Goal: Task Accomplishment & Management: Use online tool/utility

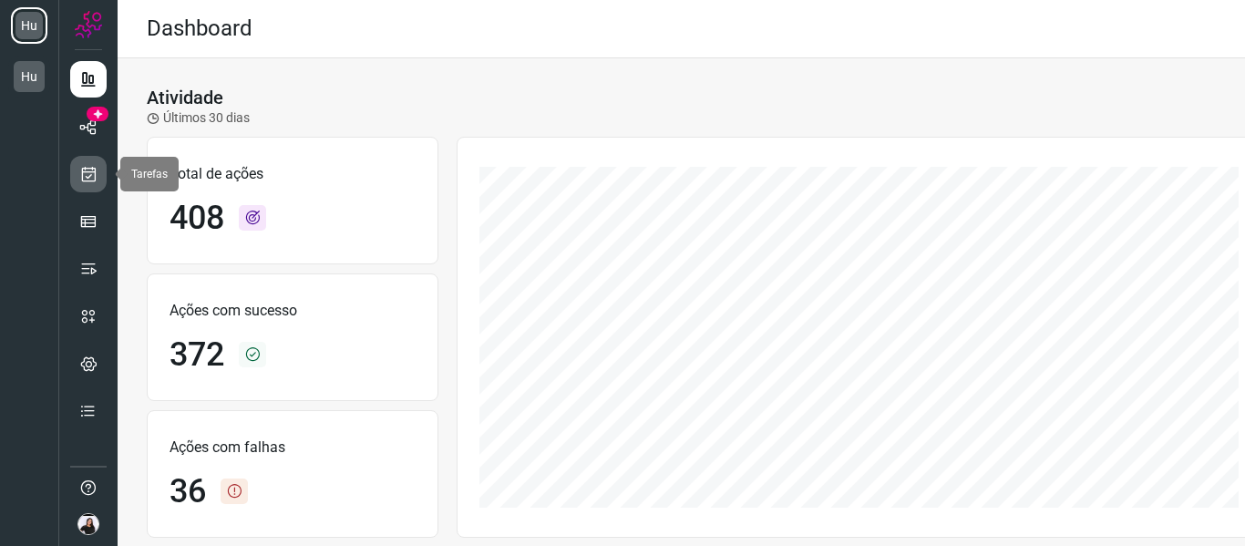
click at [80, 174] on icon at bounding box center [88, 174] width 19 height 18
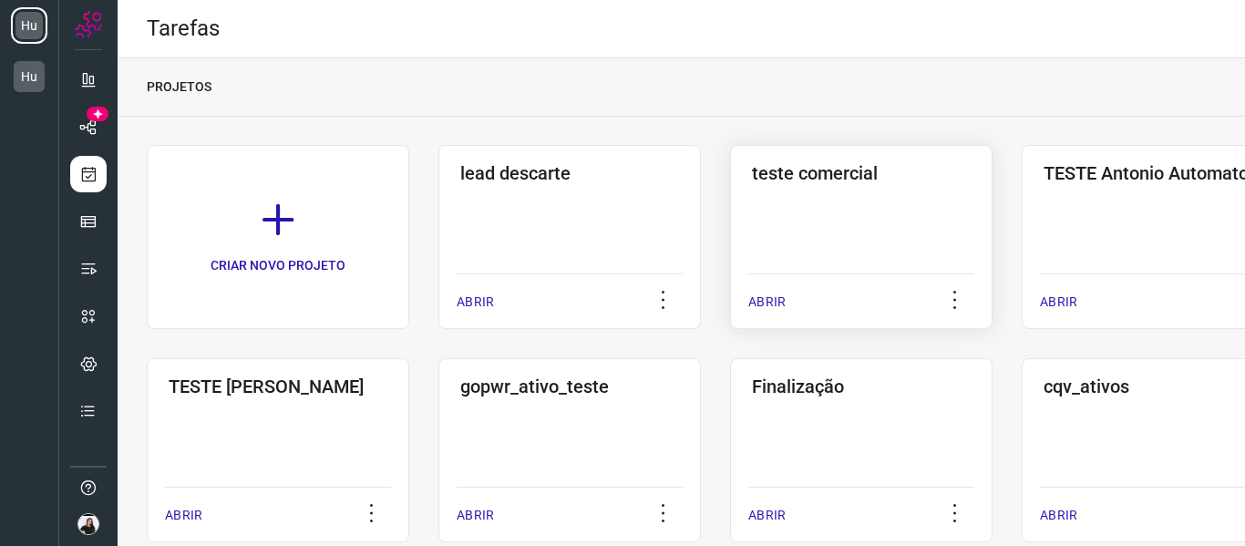
click at [1022, 230] on div "teste comercial ABRIR" at bounding box center [1153, 237] width 263 height 184
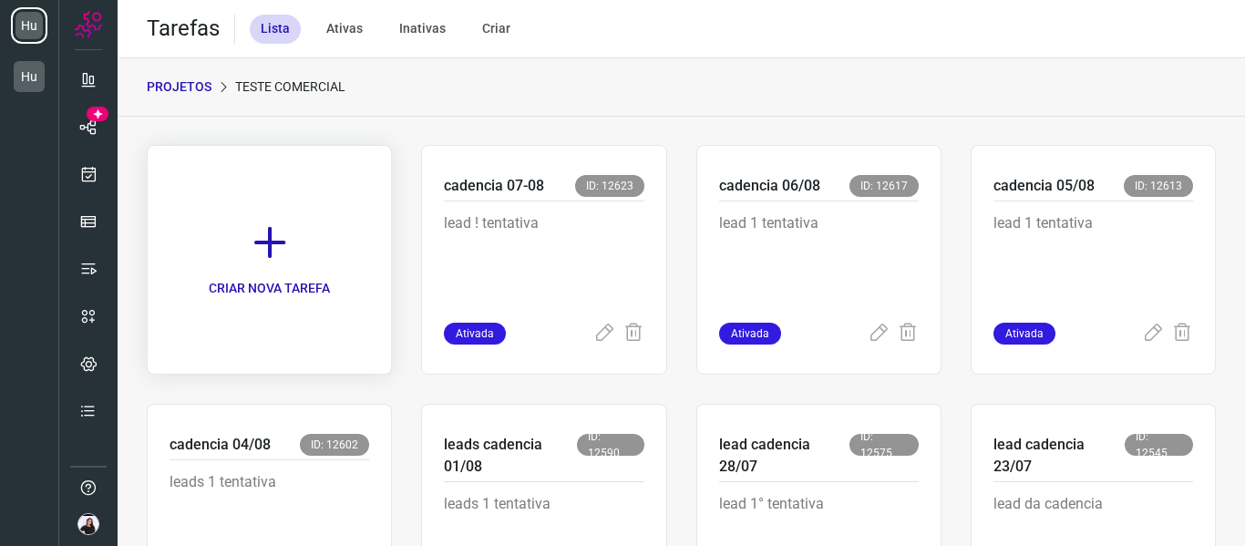
click at [252, 277] on link "CRIAR NOVA TAREFA" at bounding box center [269, 260] width 245 height 230
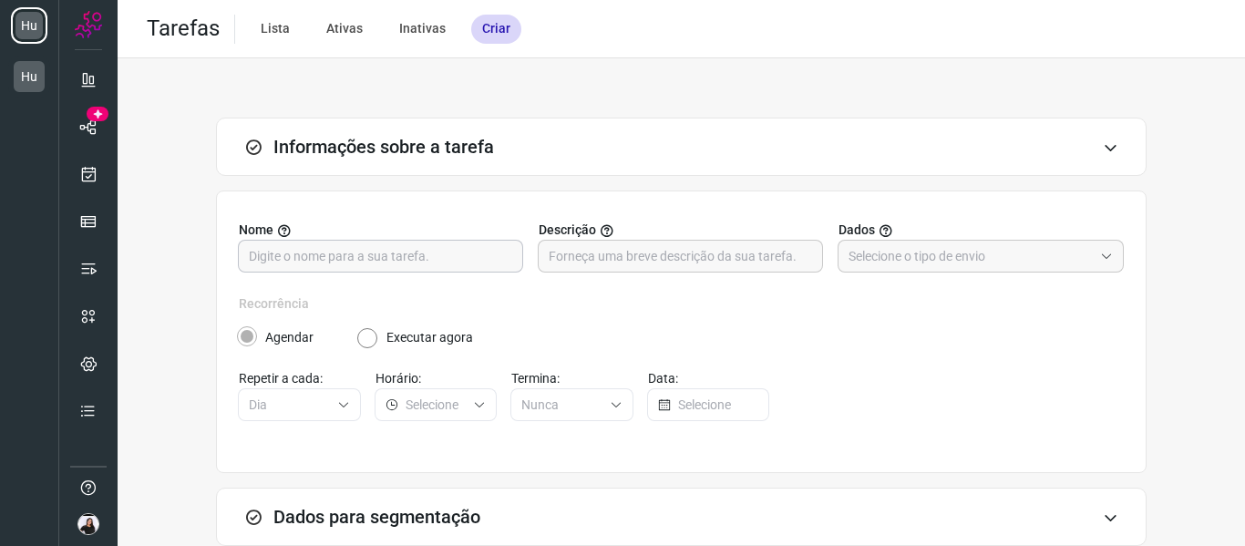
click at [446, 267] on input "text" at bounding box center [380, 256] width 263 height 31
type input "cadencia 13/08"
click at [646, 254] on input "text" at bounding box center [680, 256] width 263 height 31
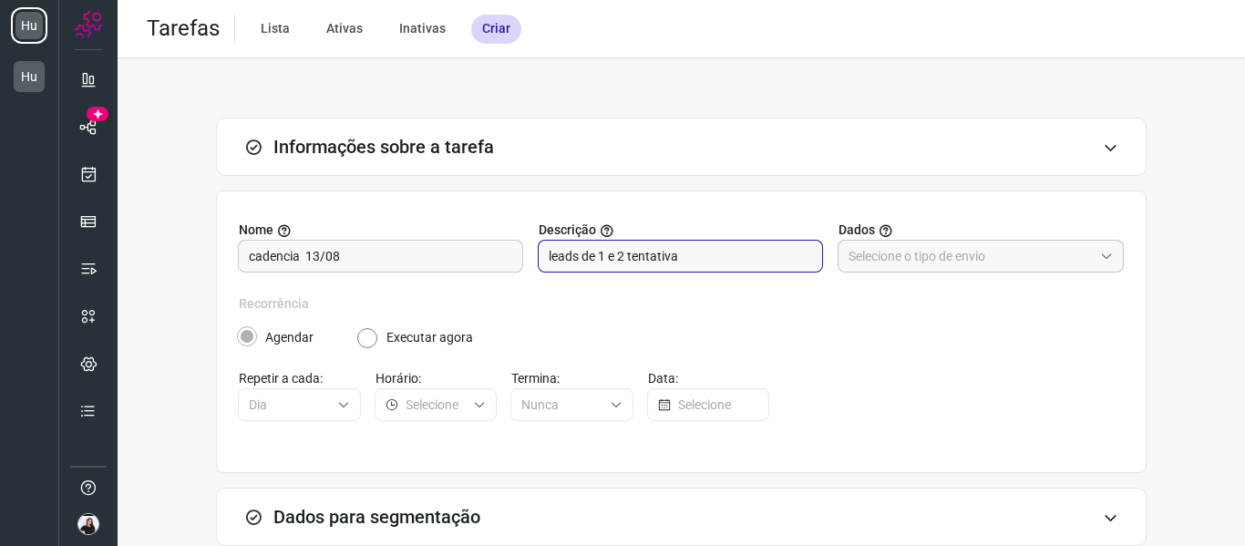
type input "leads de 1 e 2 tentativa"
click at [869, 263] on input "text" at bounding box center [971, 256] width 244 height 31
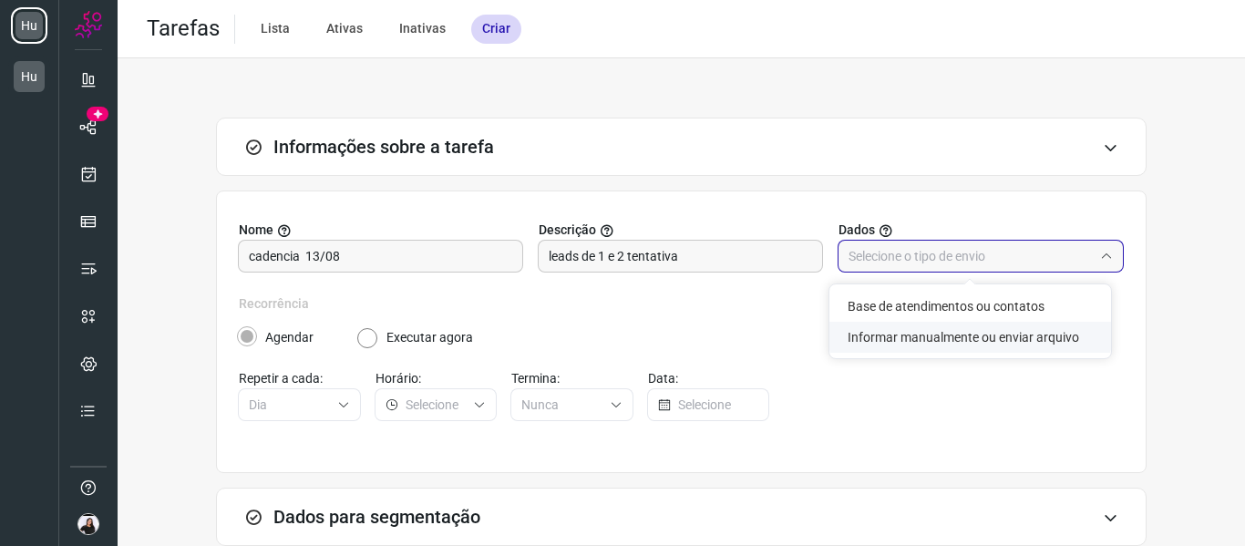
click at [885, 331] on li "Informar manualmente ou enviar arquivo" at bounding box center [971, 337] width 282 height 31
type input "Informar manualmente ou enviar arquivo"
radio input "false"
radio input "true"
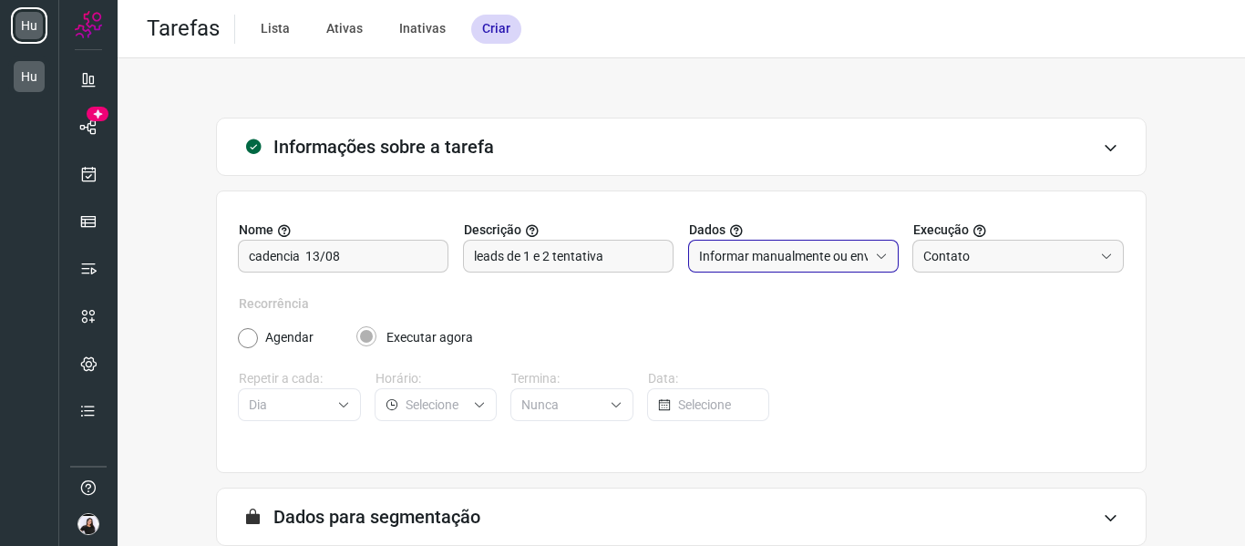
scroll to position [179, 0]
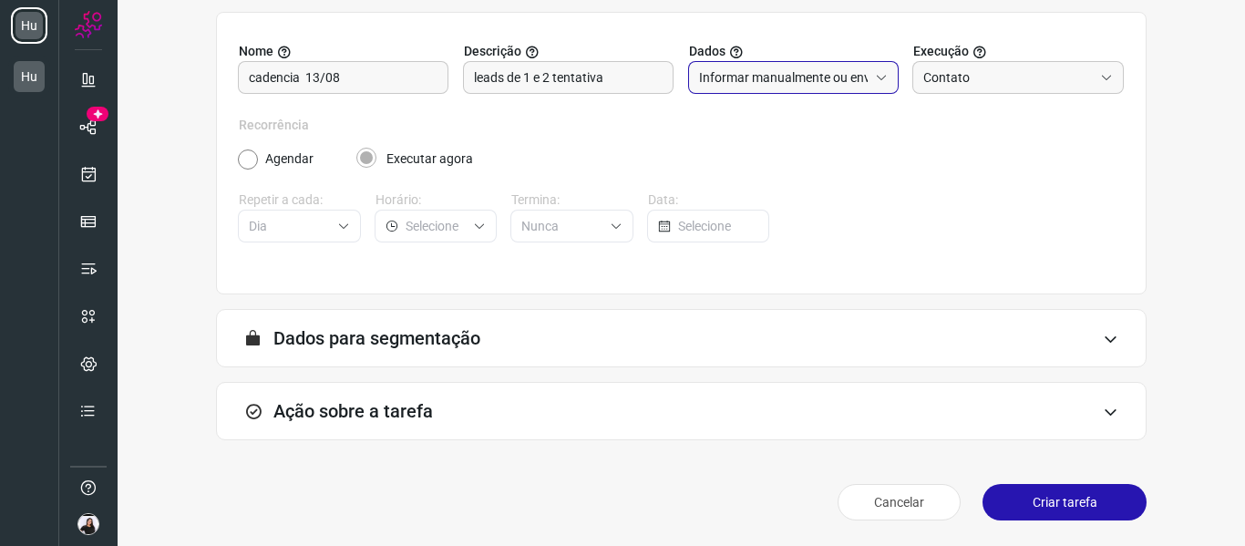
click at [525, 417] on div "Ação sobre a tarefa" at bounding box center [681, 411] width 931 height 58
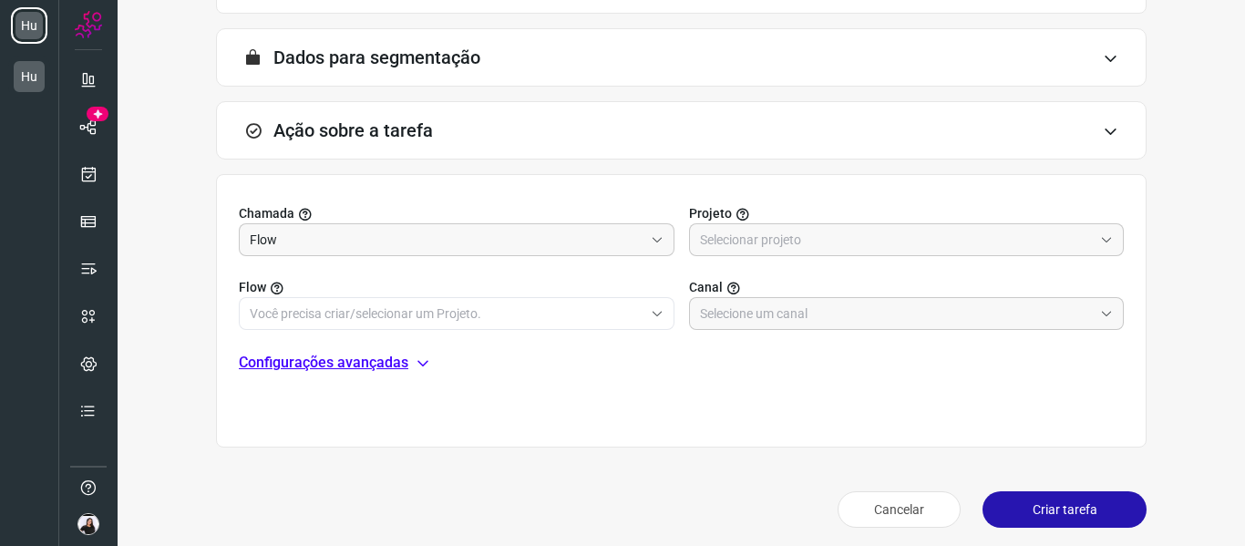
scroll to position [467, 0]
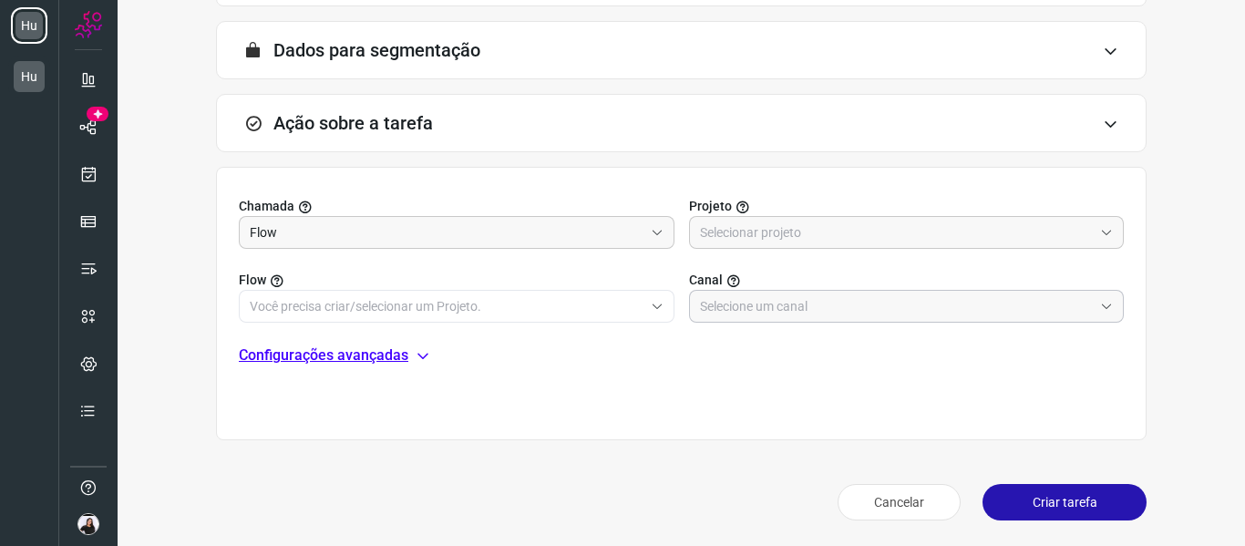
click at [787, 292] on input "text" at bounding box center [897, 306] width 394 height 31
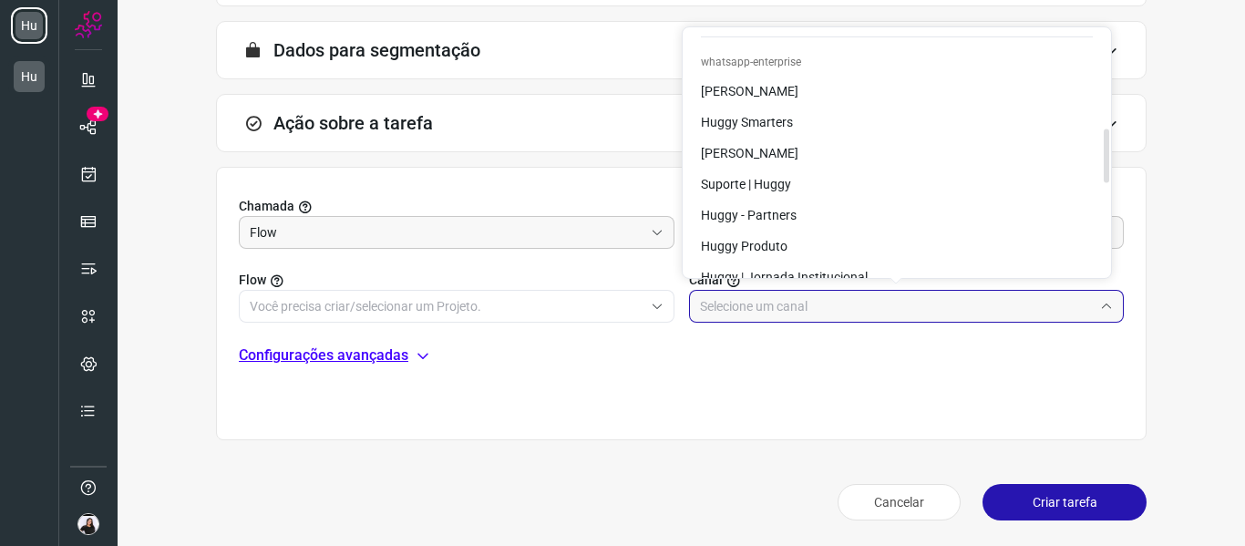
scroll to position [547, 0]
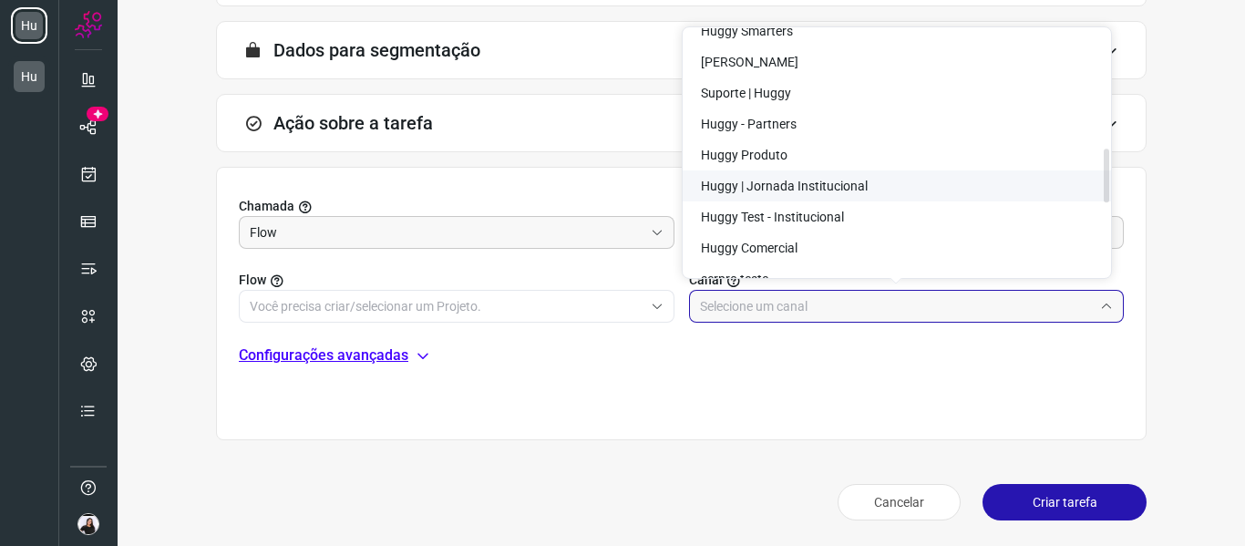
click at [807, 184] on span "Huggy | Jornada Institucional" at bounding box center [784, 186] width 167 height 15
type input "Huggy | Jornada Institucional"
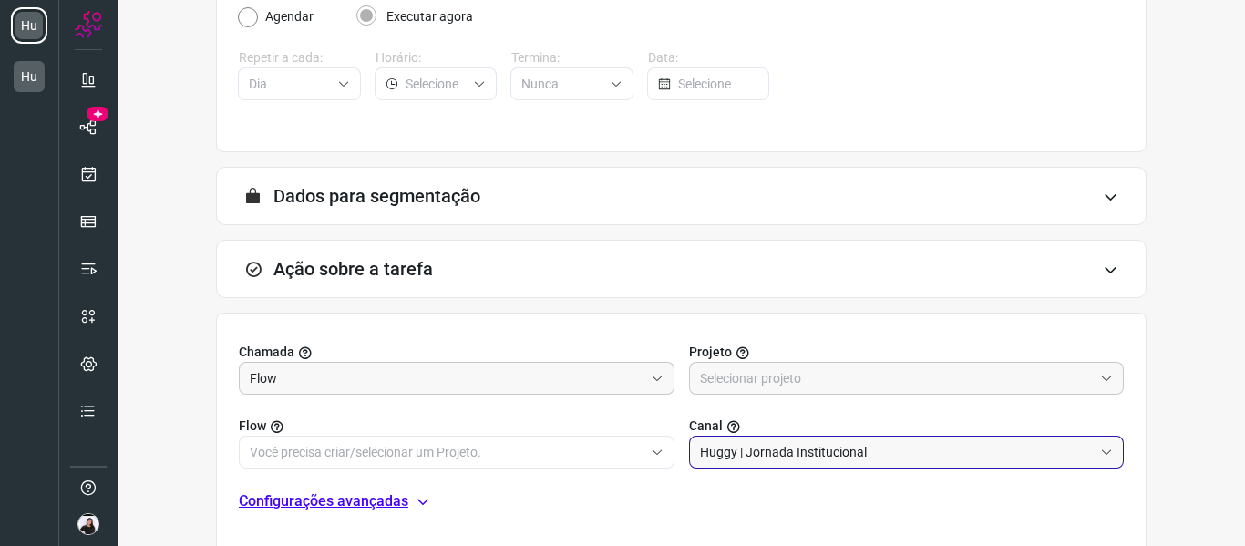
scroll to position [365, 0]
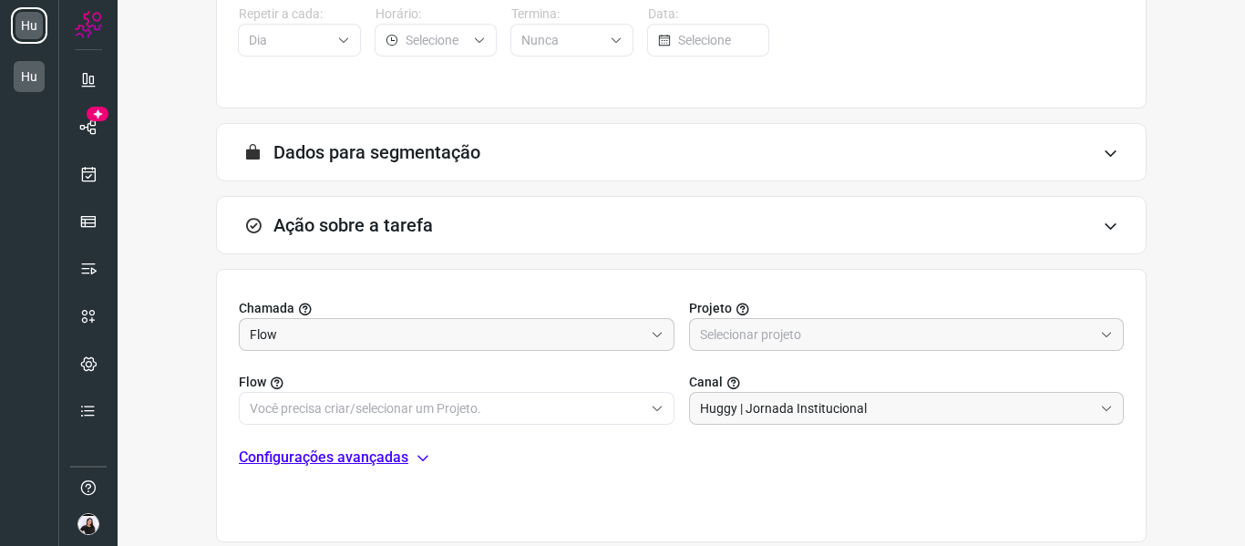
click at [371, 132] on div "A segmentação de dados está desabilitada porque a opção de envio manual foi sel…" at bounding box center [681, 152] width 931 height 58
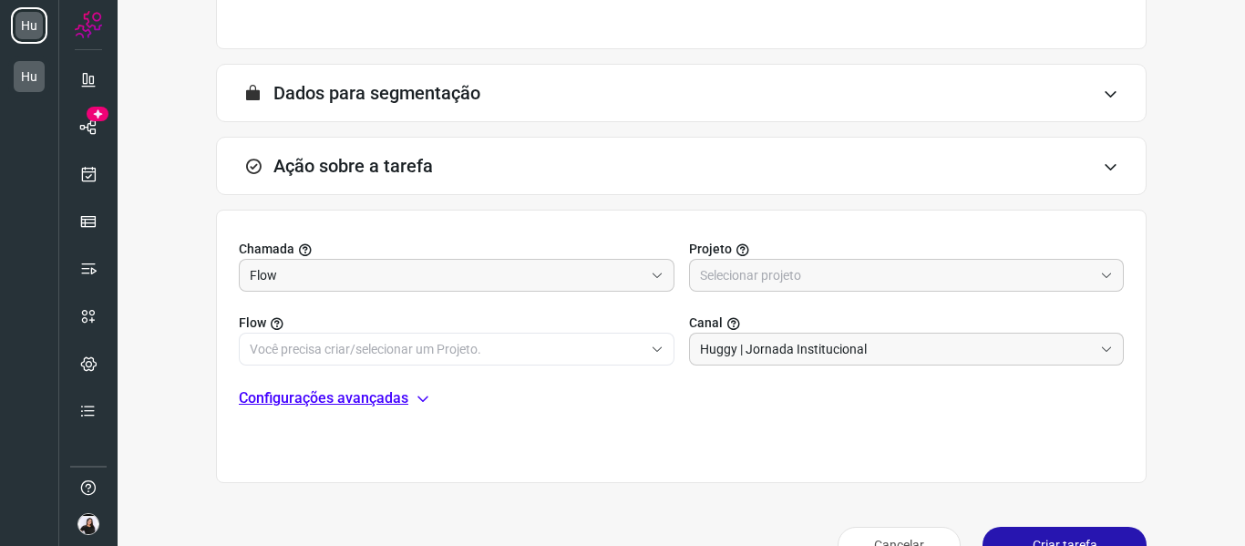
scroll to position [456, 0]
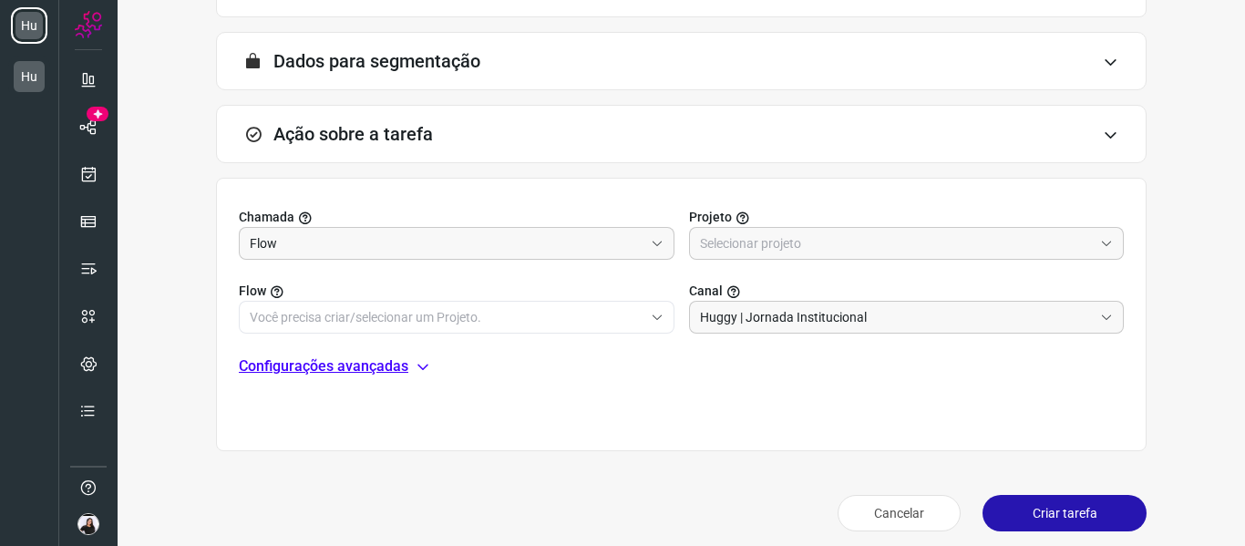
click at [307, 182] on div "Chamada Flow Projeto Flow Canal Huggy | Jornada Institucional Configurações ava…" at bounding box center [681, 314] width 931 height 273
click at [745, 244] on input "text" at bounding box center [897, 243] width 394 height 31
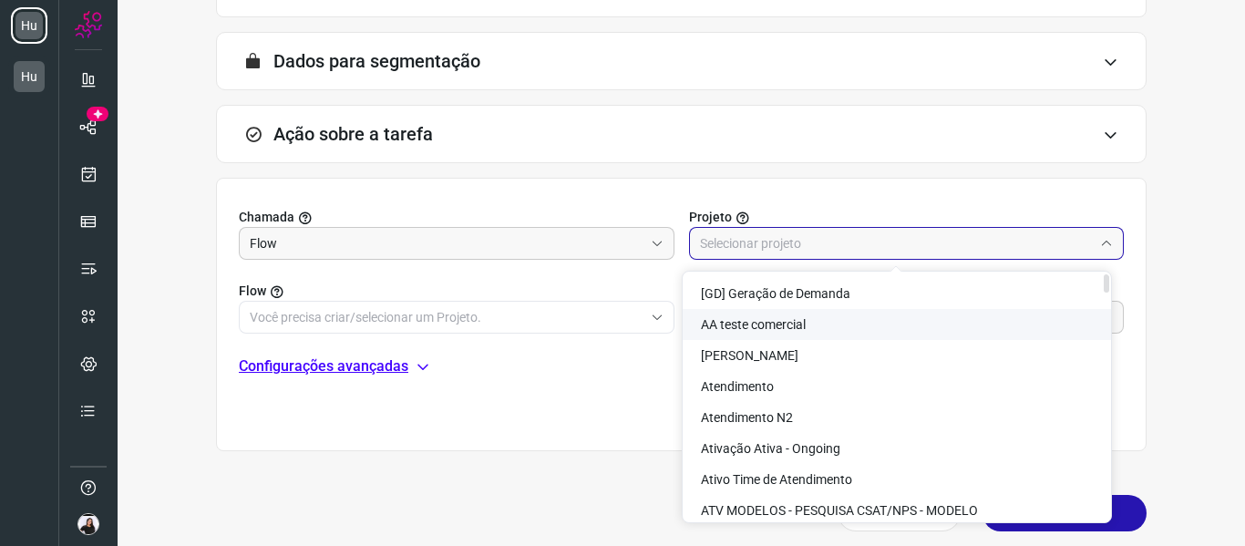
click at [813, 337] on li "AA teste comercial" at bounding box center [897, 324] width 428 height 31
type input "AA teste comercial"
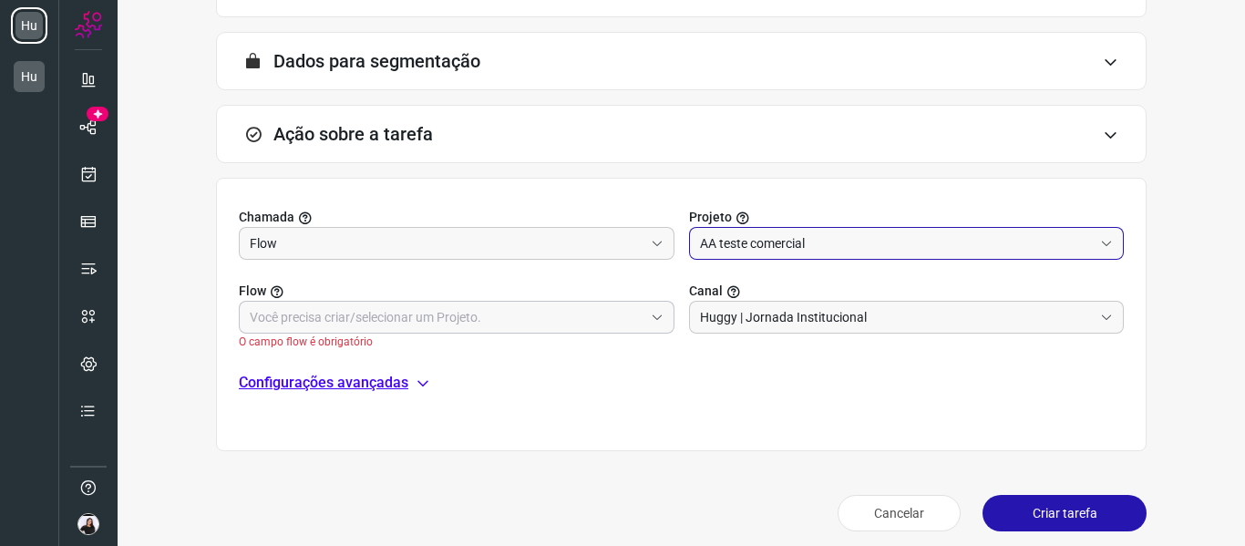
click at [576, 329] on input "text" at bounding box center [447, 317] width 394 height 31
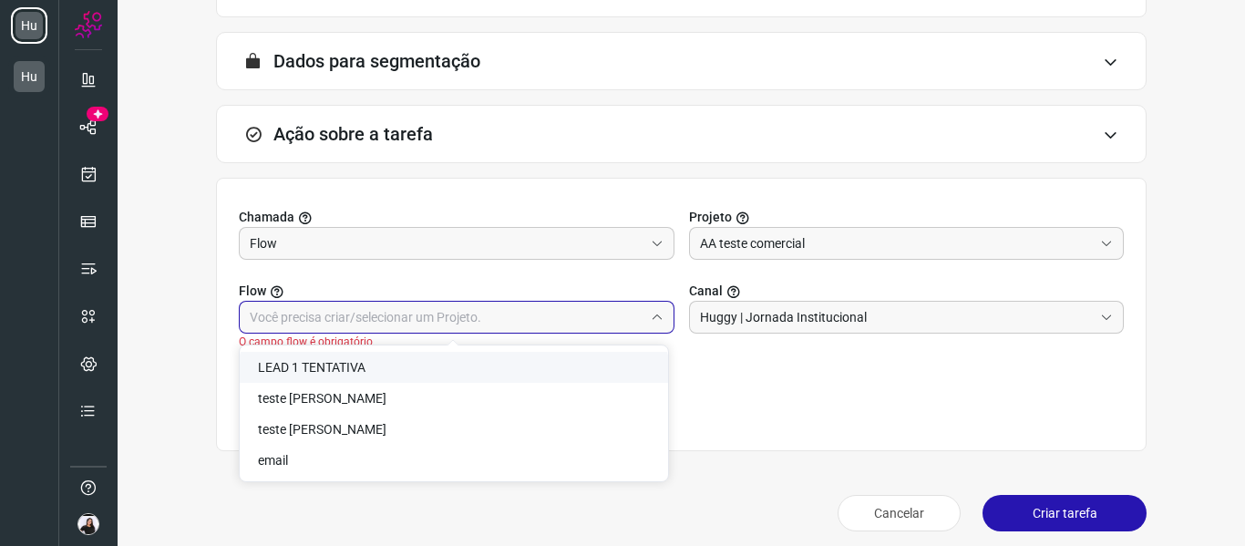
click at [466, 376] on li "LEAD 1 TENTATIVA" at bounding box center [454, 367] width 428 height 31
type input "LEAD 1 TENTATIVA"
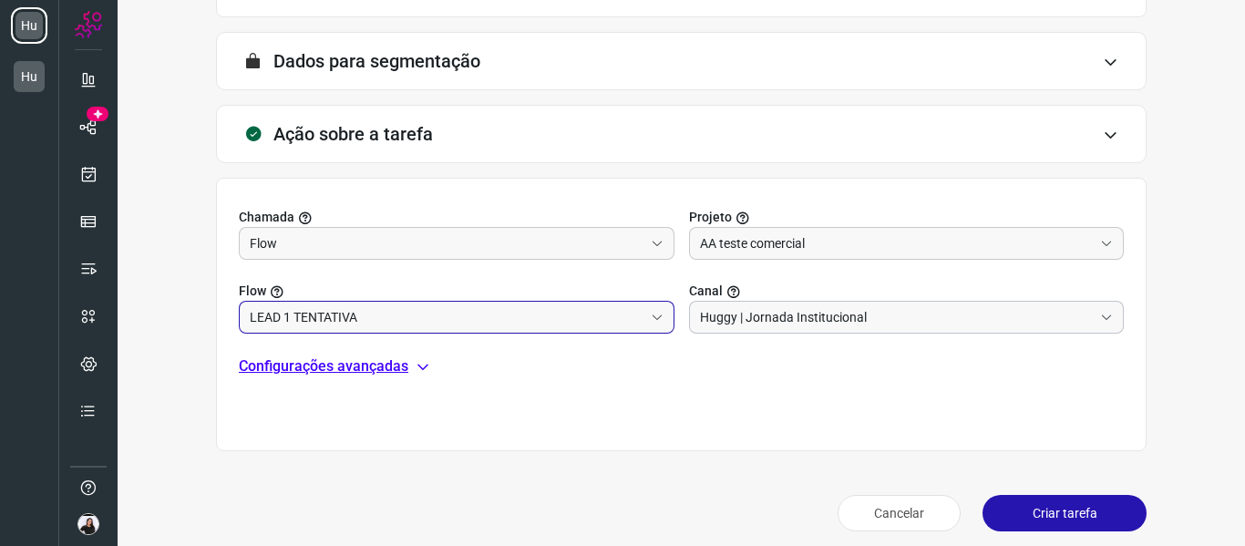
click at [885, 323] on input "Huggy | Jornada Institucional" at bounding box center [897, 317] width 394 height 31
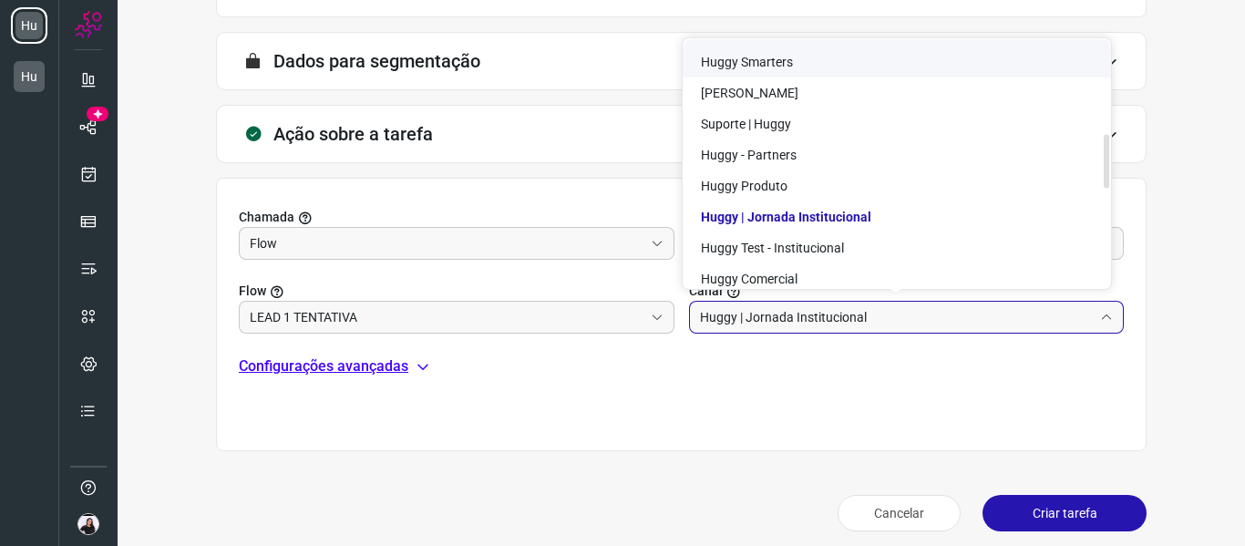
scroll to position [547, 0]
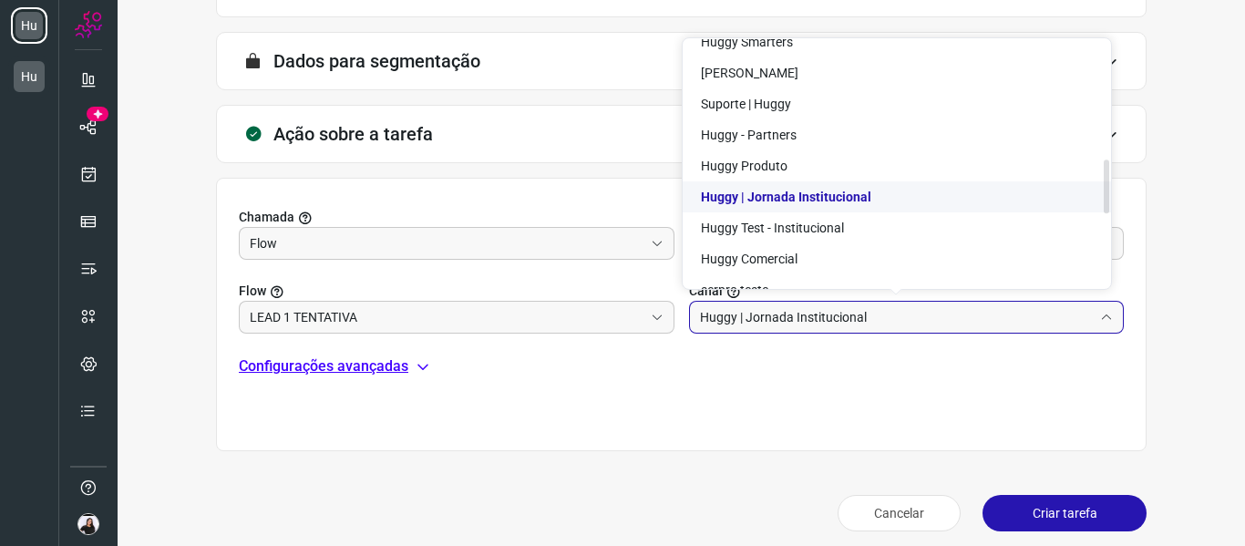
click at [852, 190] on span "Huggy | Jornada Institucional" at bounding box center [786, 197] width 170 height 15
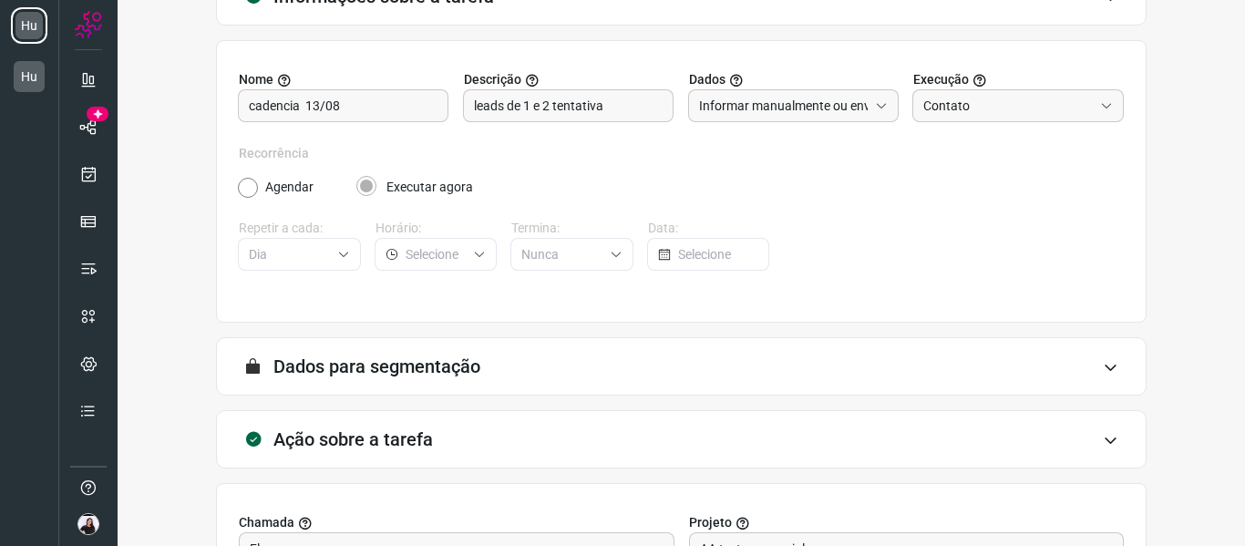
scroll to position [467, 0]
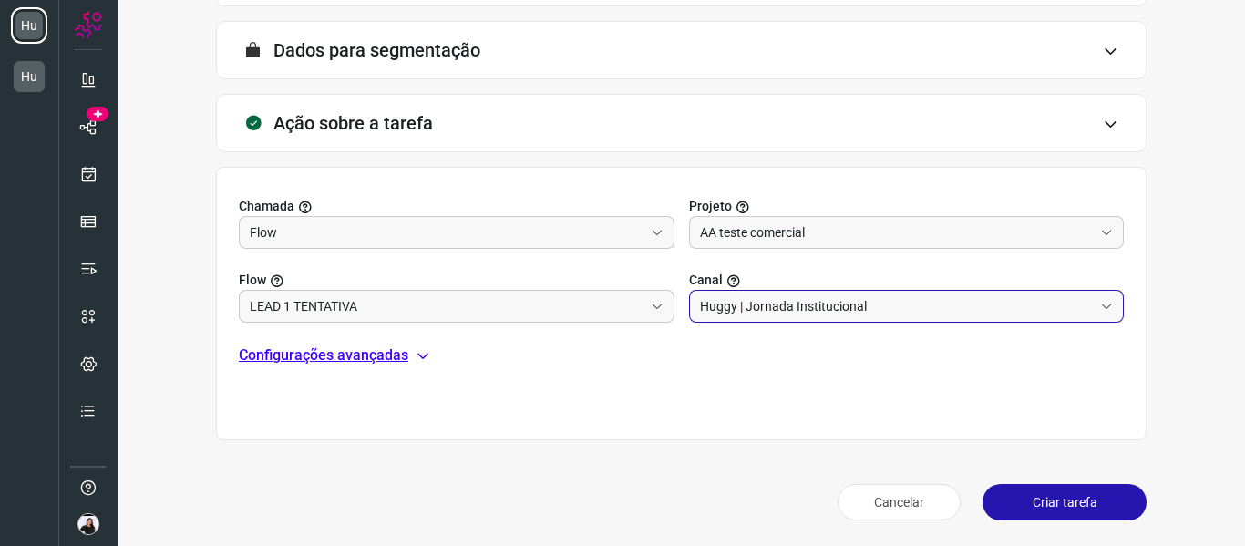
click at [1043, 498] on button "Criar tarefa" at bounding box center [1065, 502] width 164 height 36
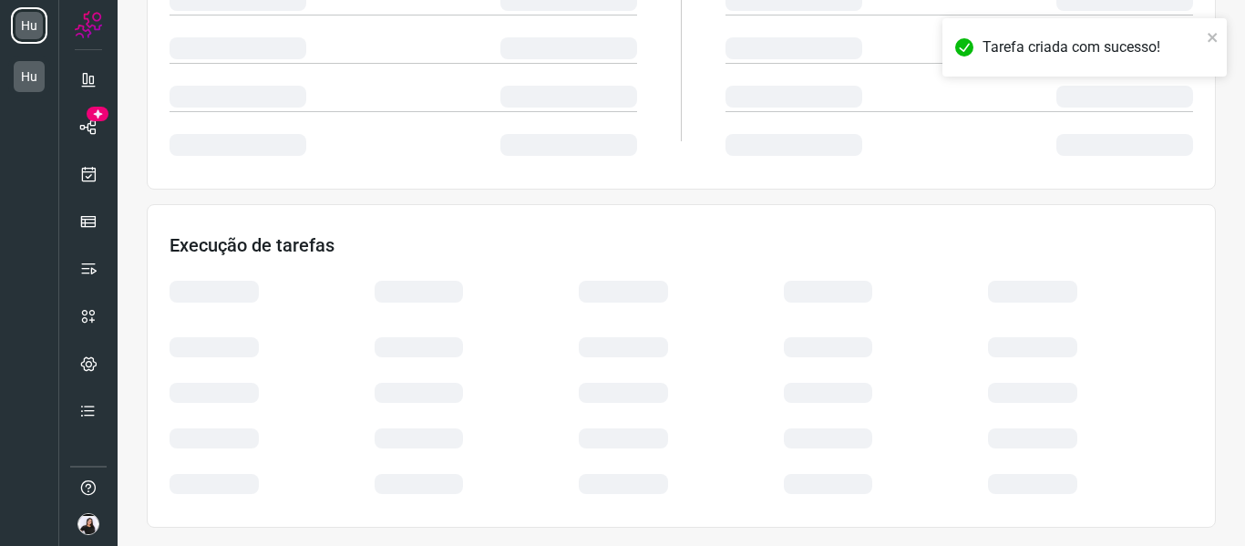
scroll to position [396, 0]
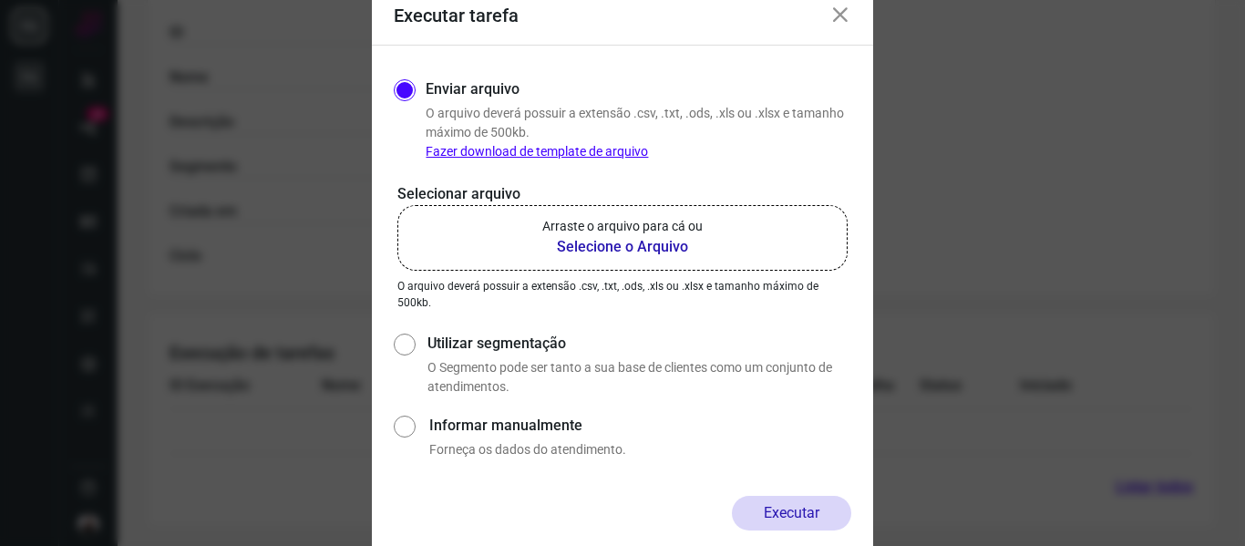
click at [652, 244] on b "Selecione o Arquivo" at bounding box center [622, 247] width 160 height 22
click at [0, 0] on input "Arraste o arquivo para cá ou Selecione o Arquivo" at bounding box center [0, 0] width 0 height 0
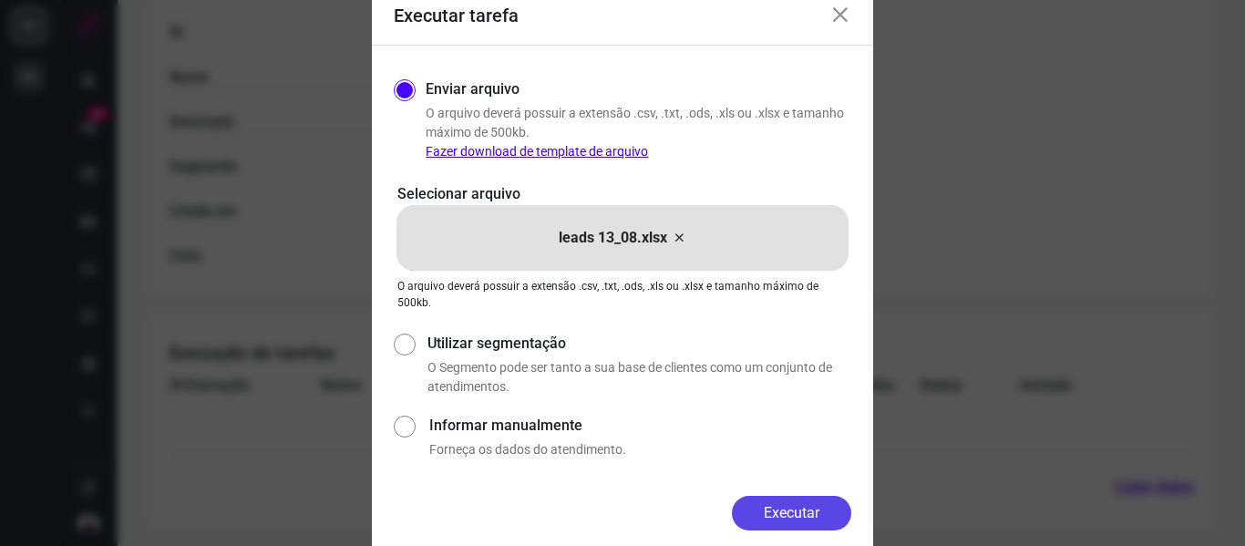
click at [799, 500] on button "Executar" at bounding box center [791, 513] width 119 height 35
